Goal: Answer question/provide support: Share knowledge or assist other users

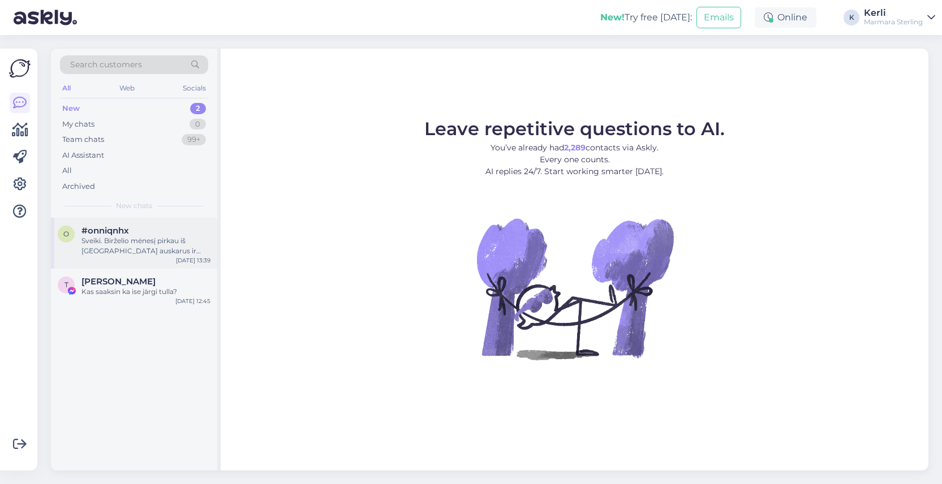
click at [108, 230] on span "#onniqnhx" at bounding box center [105, 231] width 48 height 10
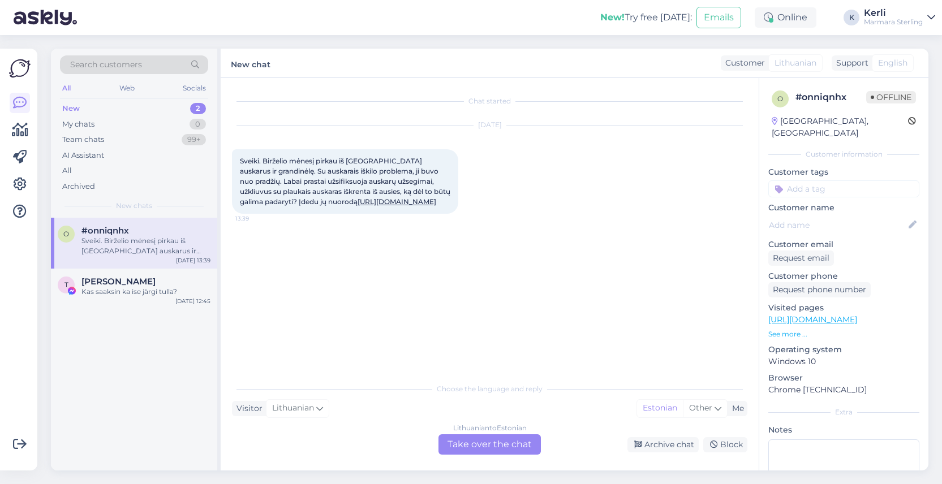
click at [480, 442] on div "Lithuanian to Estonian Take over the chat" at bounding box center [490, 445] width 102 height 20
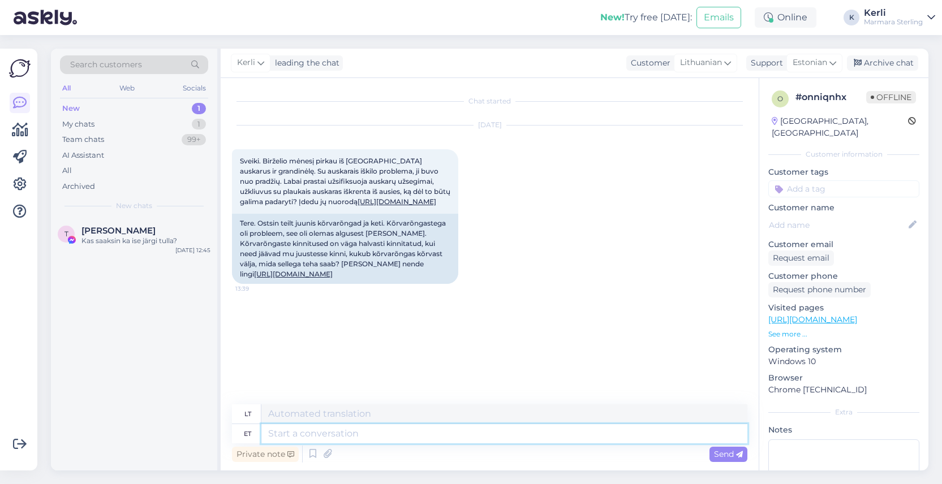
click at [310, 429] on textarea at bounding box center [504, 433] width 486 height 19
type textarea "Tere!"
type textarea "Sveiki!"
type textarea "Tere! [GEOGRAPHIC_DATA]"
type textarea "Sveiki! Prašau"
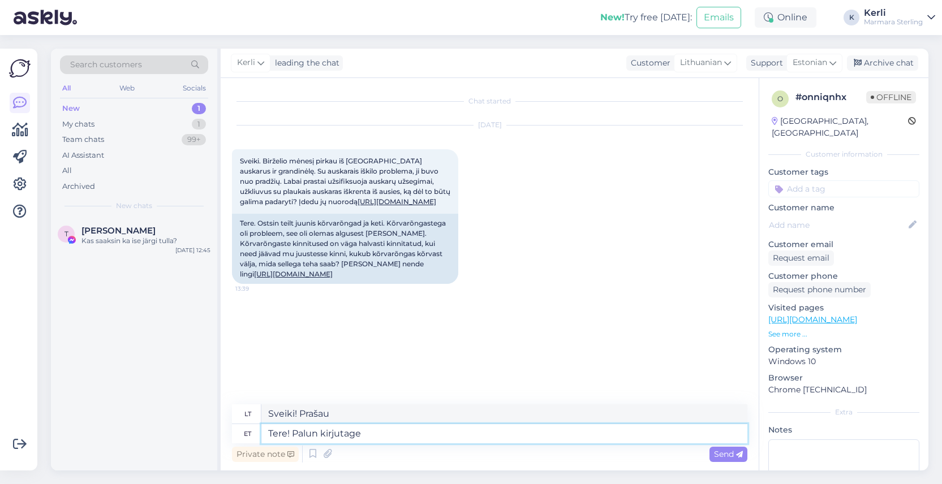
type textarea "Tere! Palun kirjutage"
type textarea "Sveiki! Prašau parašyti"
type textarea "Tere! Palun kirjutage oma m"
type textarea "Sveiki! Prašome parašyti [PERSON_NAME]"
type textarea "Tere! [PERSON_NAME] kirjutage oma murest m"
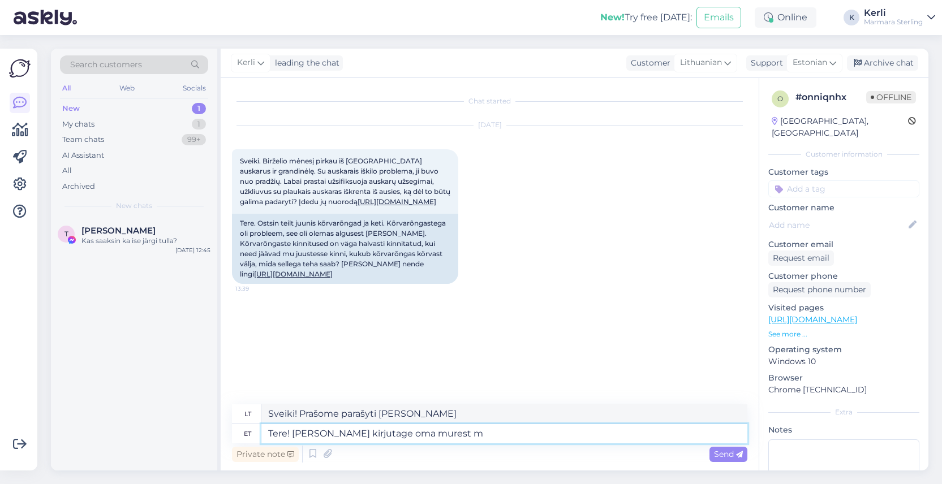
type textarea "Sveiki! Prašome parašyti apie [PERSON_NAME] rūpestį."
type textarea "Tere! [PERSON_NAME] kirjutage oma murest meie"
type textarea "Sveiki! Prašome parašyti mums apie [PERSON_NAME] rūpestį."
type textarea "Tere! Palun kirjutage oma murest meie e-posti a"
type textarea "Sveiki! Prašome parašyti mums el. paštu apie [PERSON_NAME] rūpestį."
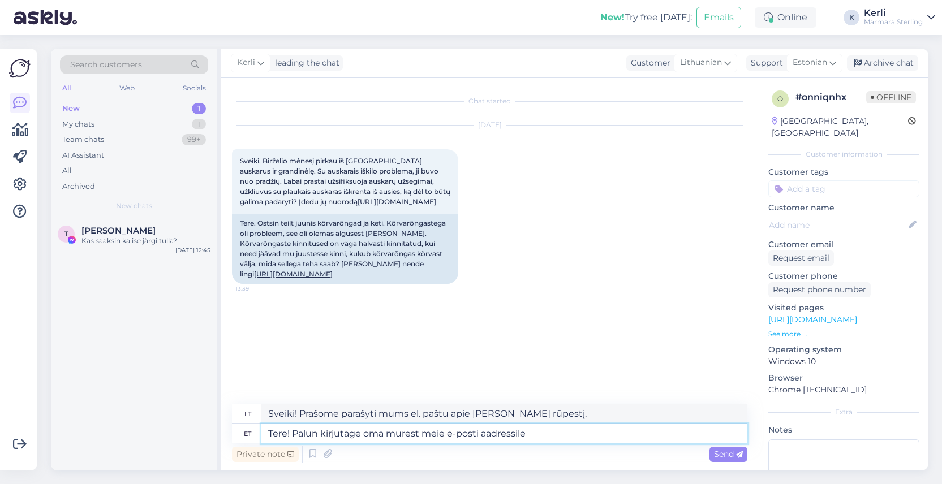
type textarea "Tere! Palun kirjutage oma murest meie e-posti aadressile,"
type textarea "Sveiki! Prašome parašyti mums el. pašto adresu apie [PERSON_NAME] rūpestį."
type textarea "Tere! Palun kirjutage oma murest meie e-posti aadressile, sealt s"
type textarea "Sveiki! Prašome parašyti mums el. pašto adresu apie [PERSON_NAME] rūpestį, iš t…"
type textarea "Tere! Palun kirjutage oma murest meie e-posti aadressile, sealt saatej"
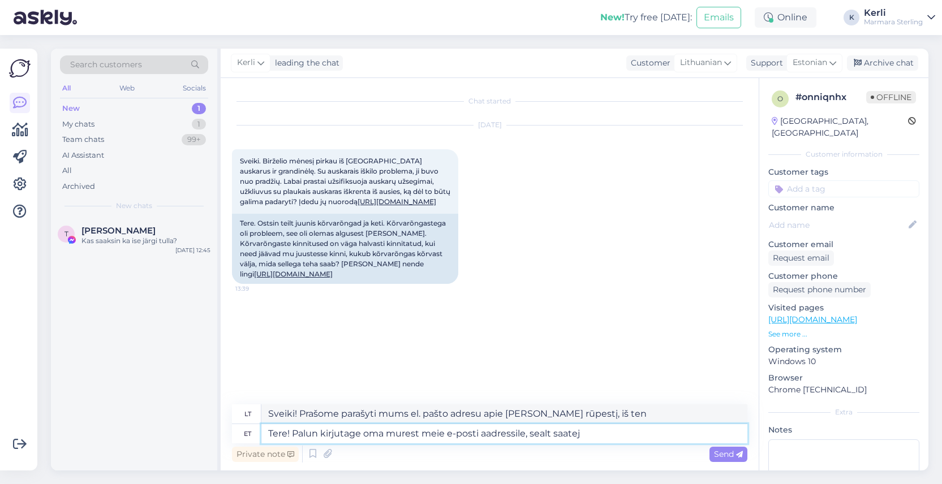
type textarea "Sveiki! Prašome parašyti [PERSON_NAME] klausimą mūsų el. pašto adresu, iš ten m…"
type textarea "Tere! Palun kirjutage oma murest meie e-posti aadressile, sealt saate ju"
type textarea "Sveiki! Prašome parašyti mums el. pašto adresu apie [PERSON_NAME] rūpestį, iš t…"
type textarea "Tere! Palun kirjutage oma murest meie e-posti aadressile, sealt saate juhised, …"
type textarea "Sveiki! Prašome parašyti mums el. pašto adresu apie [PERSON_NAME] rūpestį, ten …"
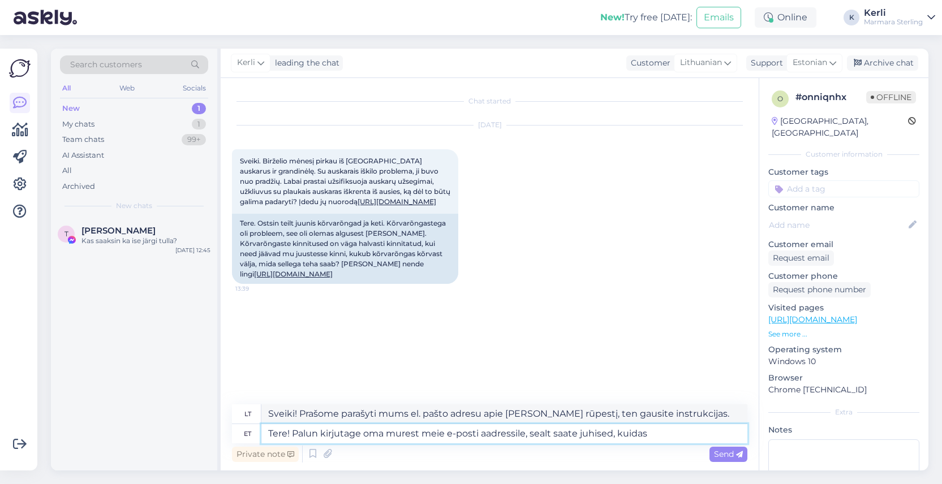
type textarea "Tere! Palun kirjutage oma murest meie e-posti aadressile, sealt saate juhised, …"
type textarea "Sveiki! Prašome parašyti mums el. pašto adresu apie [PERSON_NAME] problemą, ten…"
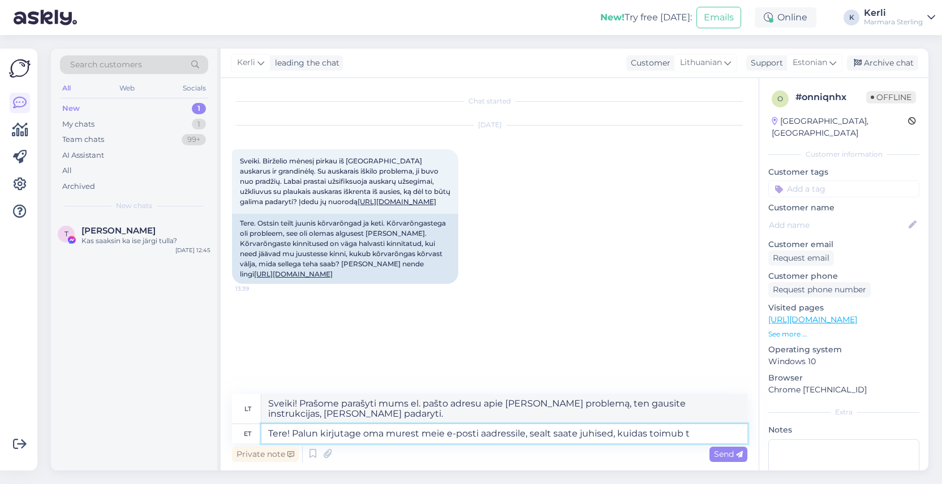
type textarea "Tere! Palun kirjutage oma murest meie e-posti aadressile, sealt saate juhised, …"
type textarea "Sveiki! Prašome parašyti mums el. pašto adresu apie [PERSON_NAME] problemą, ten…"
type textarea "Tere! Palun kirjutage oma murest meie e-posti aadressile, sealt saate juhised, …"
type textarea "Sveiki! Prašome parašyti mums el. pašto adresu apie [PERSON_NAME] problemą, ten…"
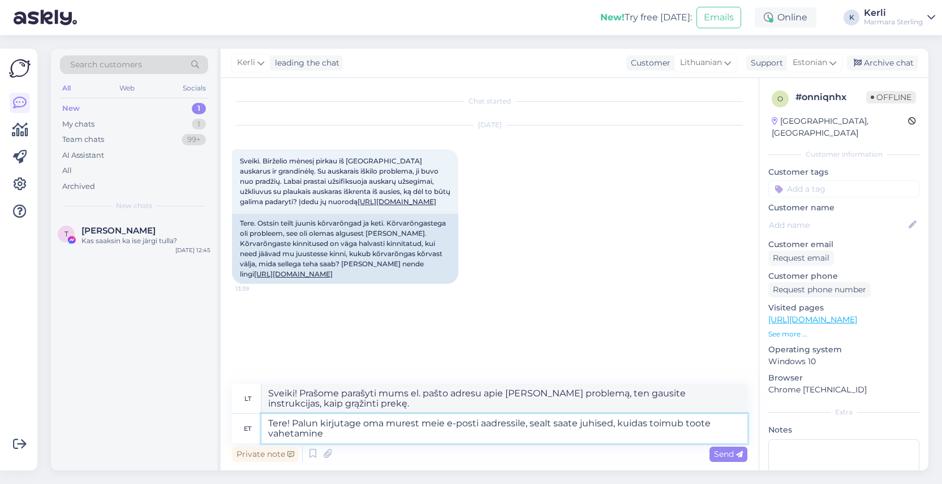
type textarea "Tere! Palun kirjutage oma murest meie e-posti aadressile, sealt saate juhised, …"
type textarea "Sveiki! Prašome parašyti mums el. pašto adresu apie [PERSON_NAME] problemą, ten…"
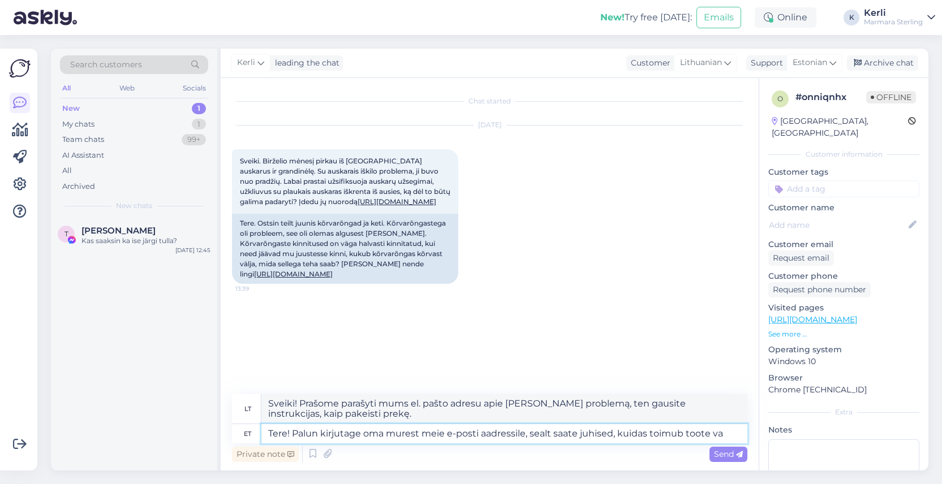
type textarea "Tere! Palun kirjutage oma murest meie e-posti aadressile, sealt saate juhised, …"
type textarea "Sveiki! Prašome parašyti mums el. pašto adresu apie [PERSON_NAME] problemą, ten…"
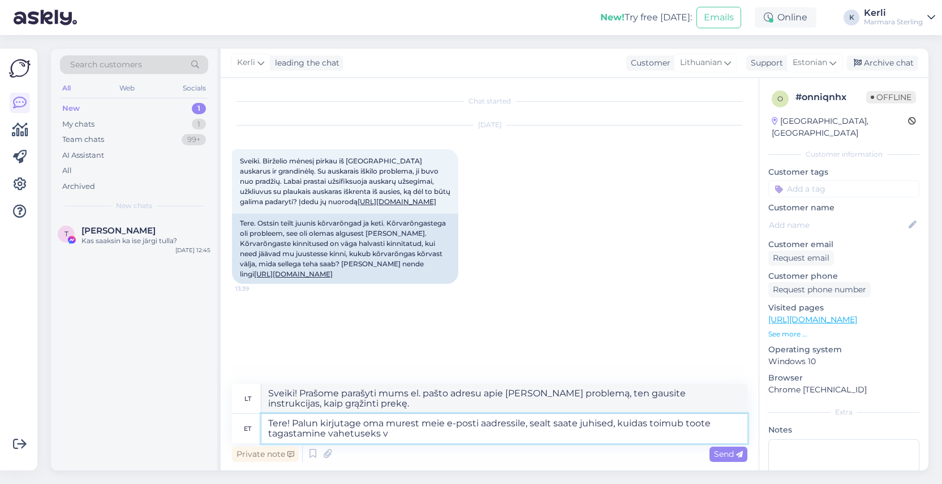
type textarea "Tere! Palun kirjutage oma murest meie e-posti aadressile, sealt saate juhised, …"
type textarea "Sveiki! Prašome parašyti mums el. pašto adresu apie [PERSON_NAME] problemą, ten…"
type textarea "Tere! Palun kirjutage oma murest meie e-posti aadressile, sealt saate juhised, …"
type textarea "Sveiki! Prašome parašyti mums el. pašto adresu apie [PERSON_NAME] problemą, ten…"
type textarea "Tere! Palun kirjutage oma murest meie e-posti aadressile, sealt saate juhised, …"
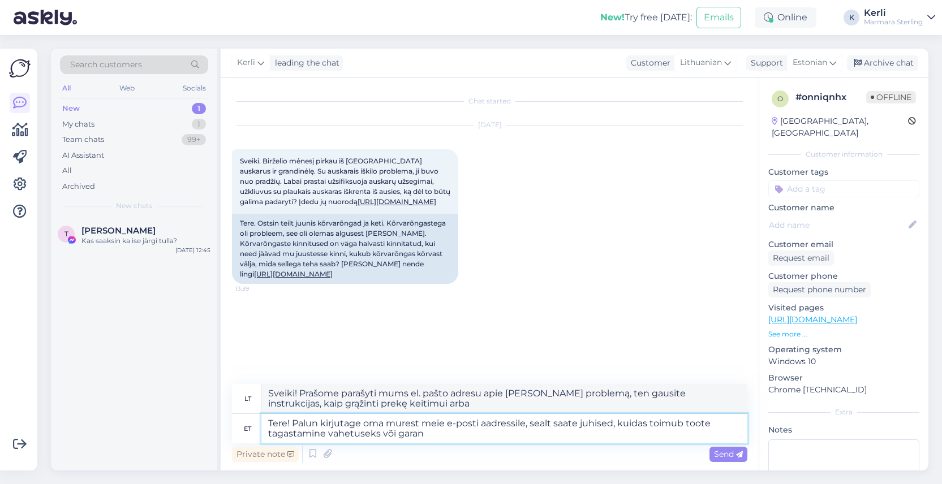
type textarea "Sveiki! Prašome parašyti mums el. pašto adresu apie [PERSON_NAME] problemą, ten…"
type textarea "Tere! Palun kirjutage oma murest meie e-posti aadressile, sealt saate juhised, …"
type textarea "Sveiki! Prašome parašyti mums el. pašto adresu apie [PERSON_NAME] problemą, iš …"
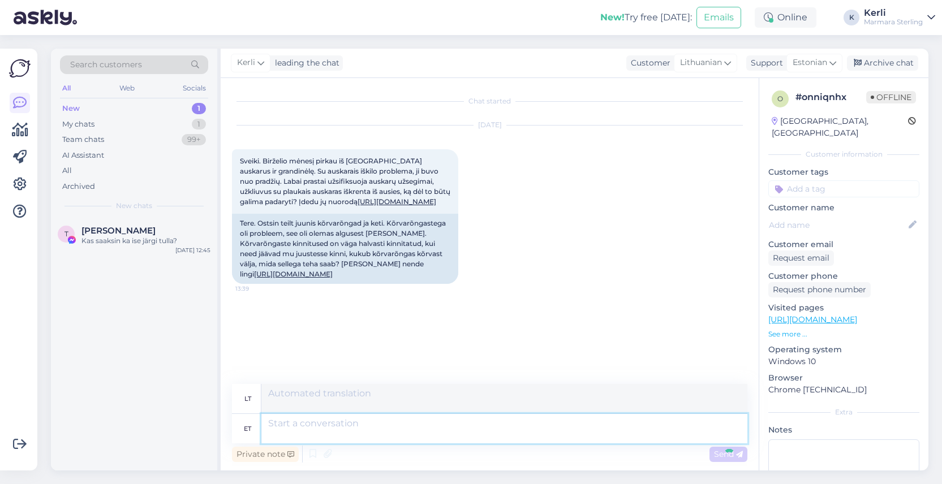
scroll to position [41, 0]
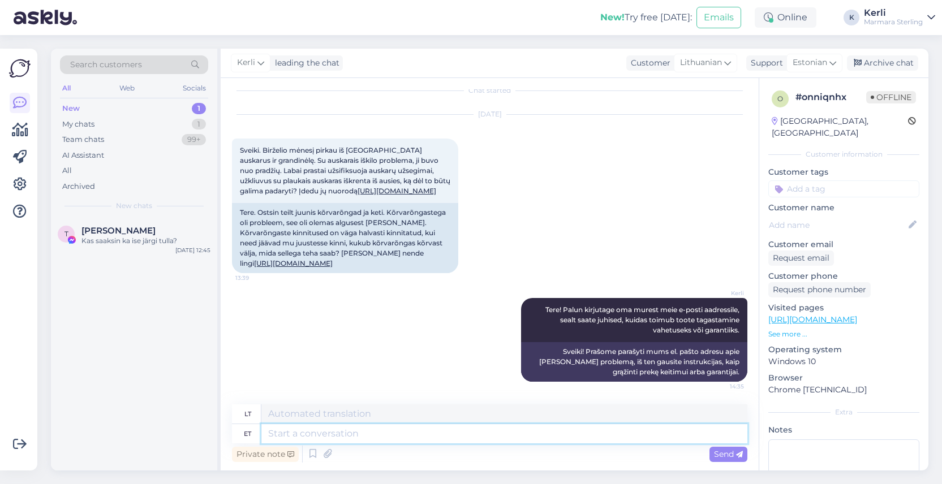
click at [383, 431] on textarea at bounding box center [504, 433] width 486 height 19
paste textarea "[EMAIL_ADDRESS][DOMAIN_NAME]"
type textarea "[EMAIL_ADDRESS][DOMAIN_NAME]"
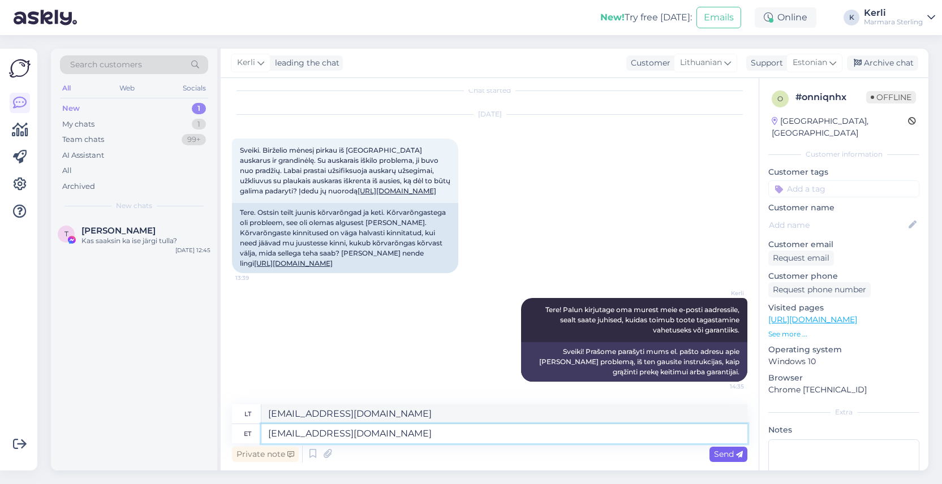
type textarea "[EMAIL_ADDRESS][DOMAIN_NAME]"
click at [732, 456] on span "Send" at bounding box center [728, 454] width 29 height 10
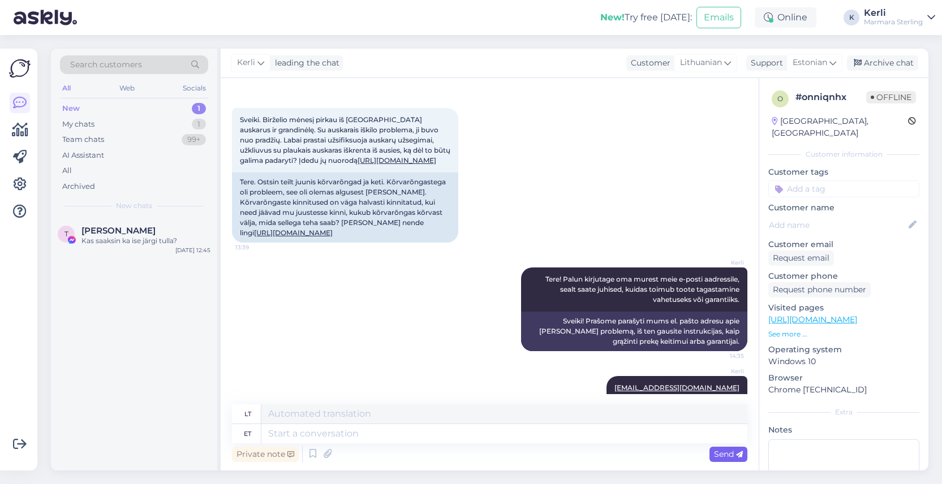
scroll to position [109, 0]
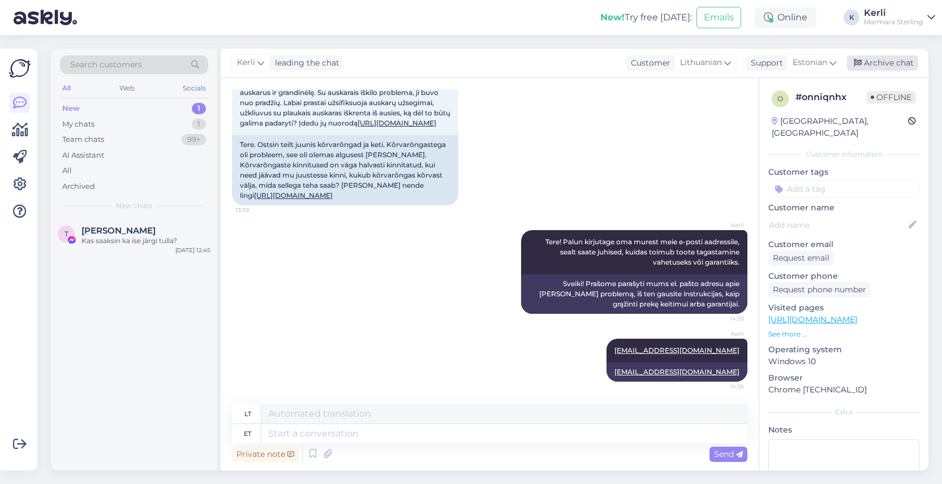
click at [882, 59] on div "Archive chat" at bounding box center [882, 62] width 71 height 15
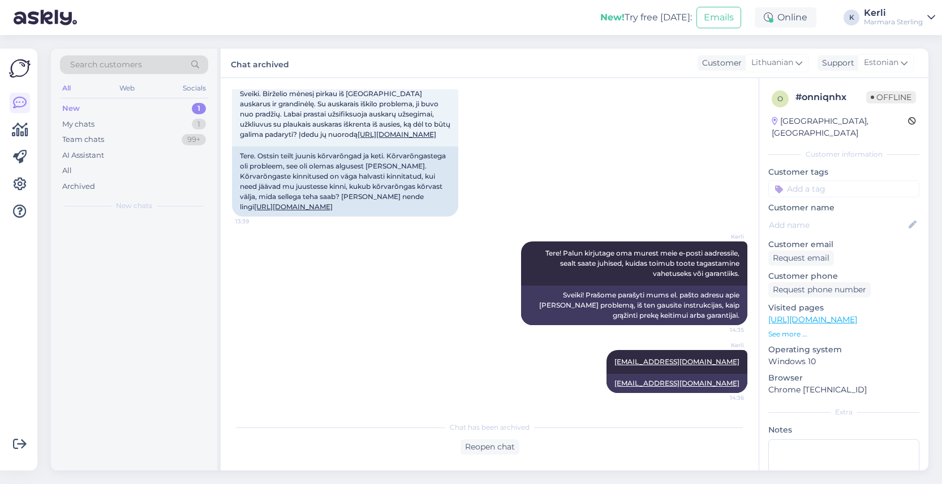
scroll to position [98, 0]
